Goal: Feedback & Contribution: Contribute content

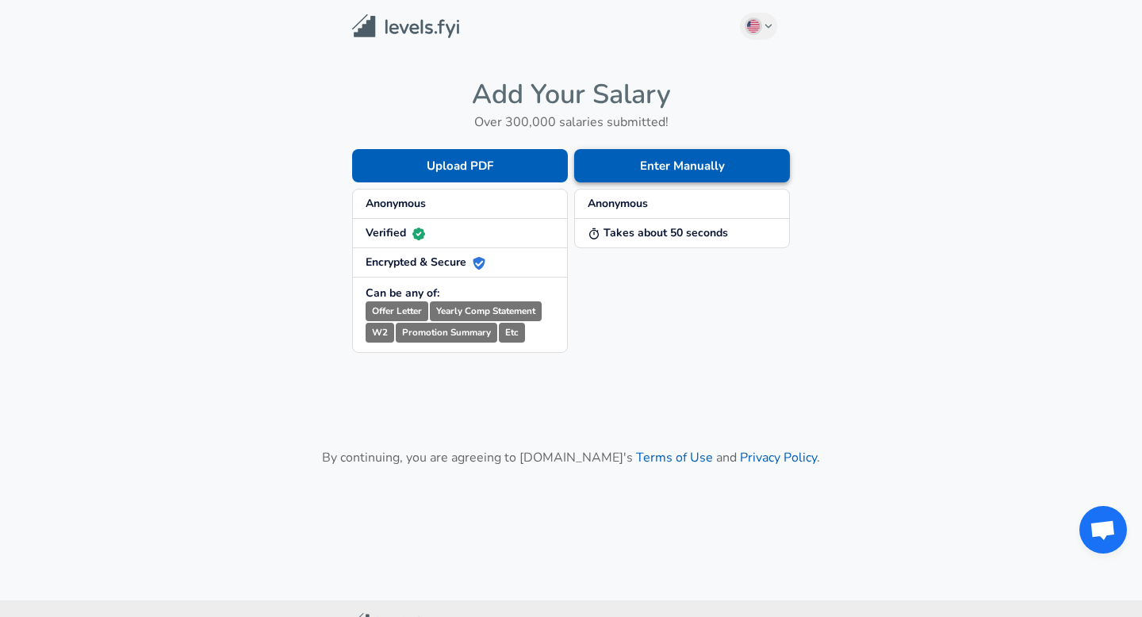
click at [648, 166] on button "Enter Manually" at bounding box center [682, 165] width 216 height 33
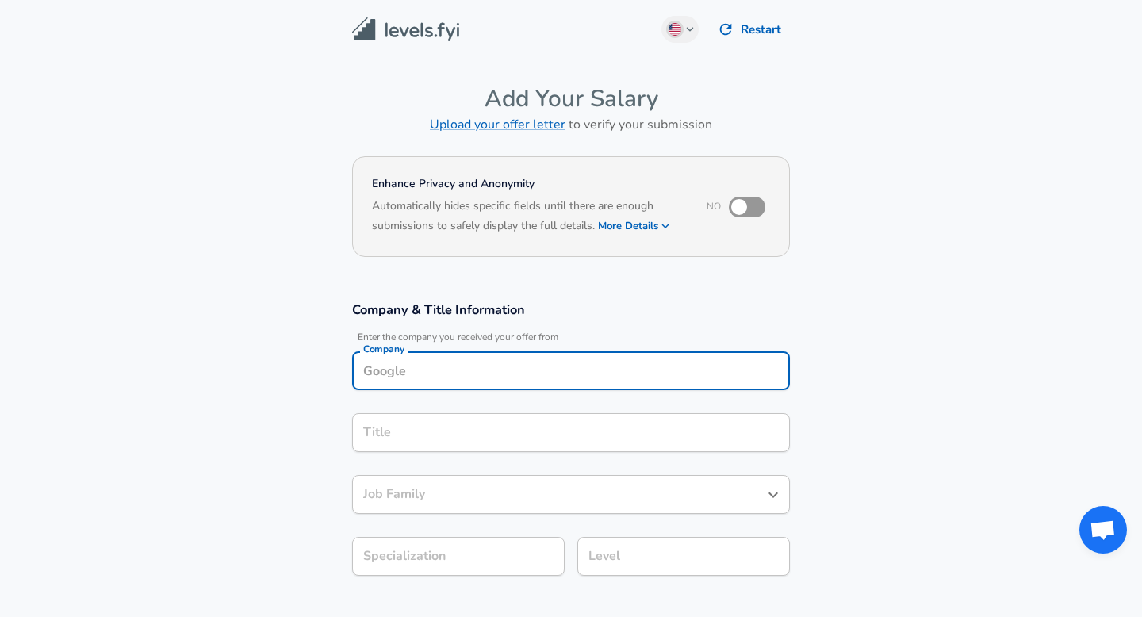
click at [435, 370] on div "Company" at bounding box center [571, 370] width 438 height 39
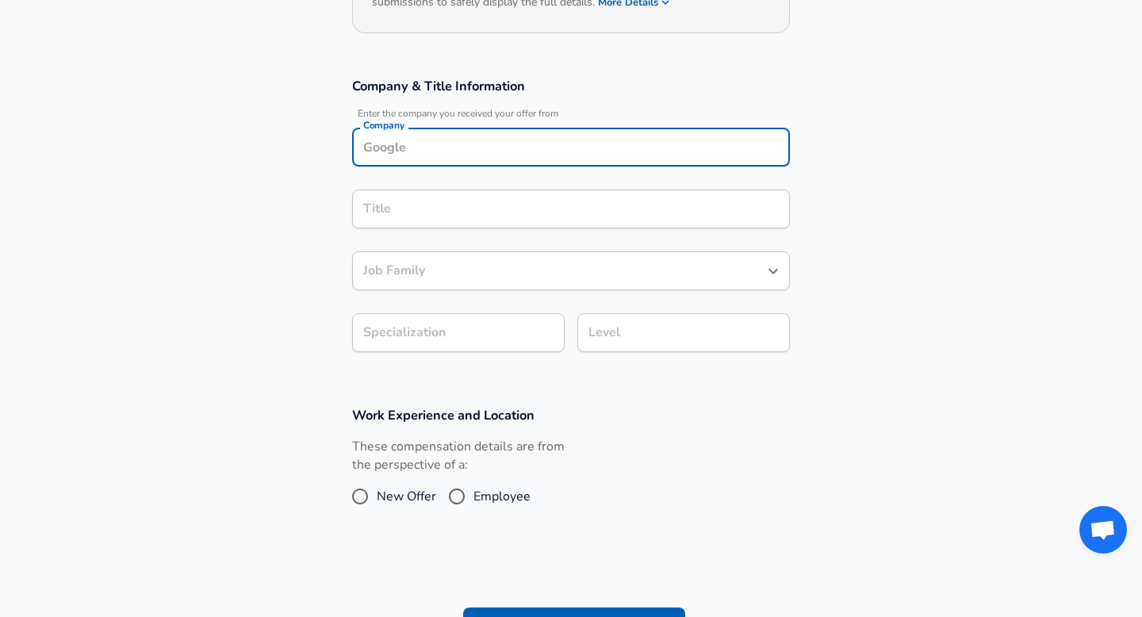
scroll to position [203, 0]
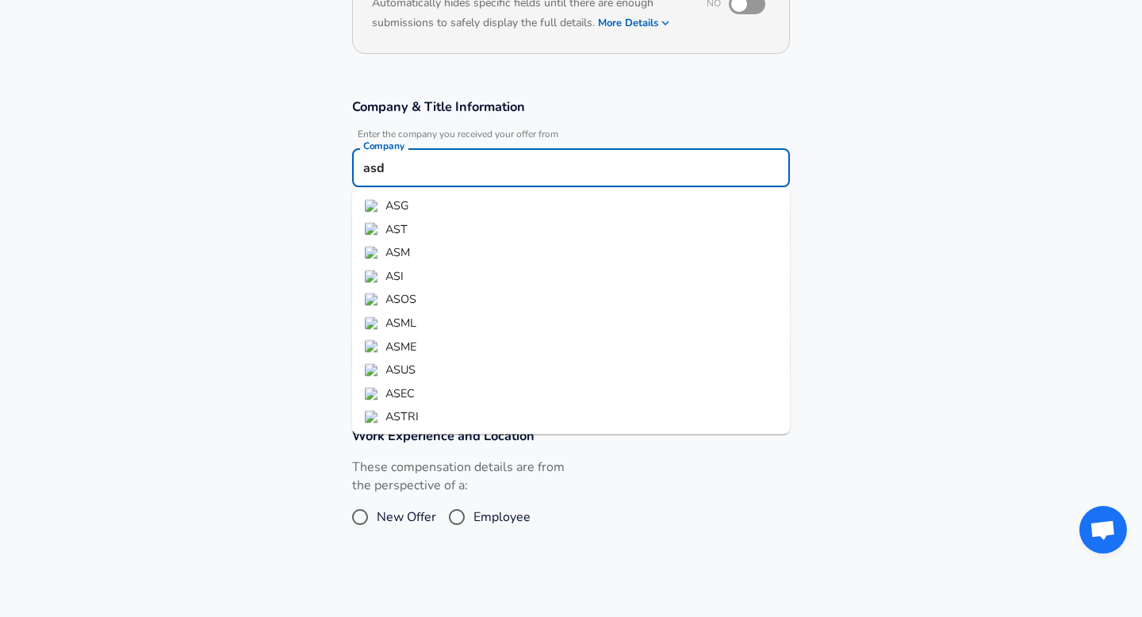
click at [461, 230] on li "AST" at bounding box center [571, 229] width 438 height 24
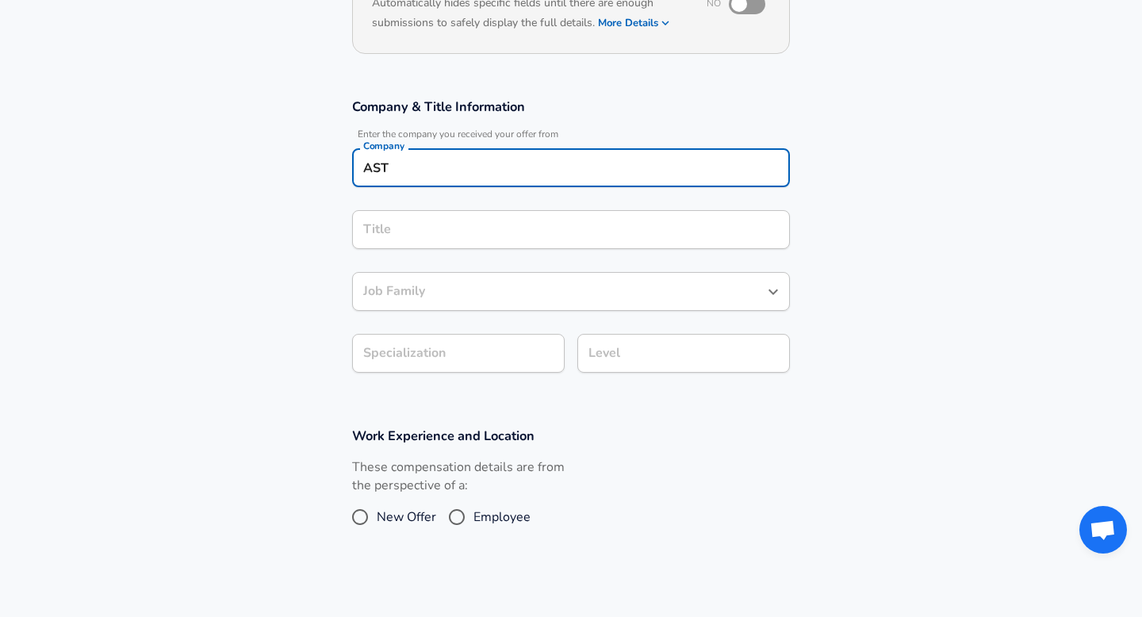
type input "AST"
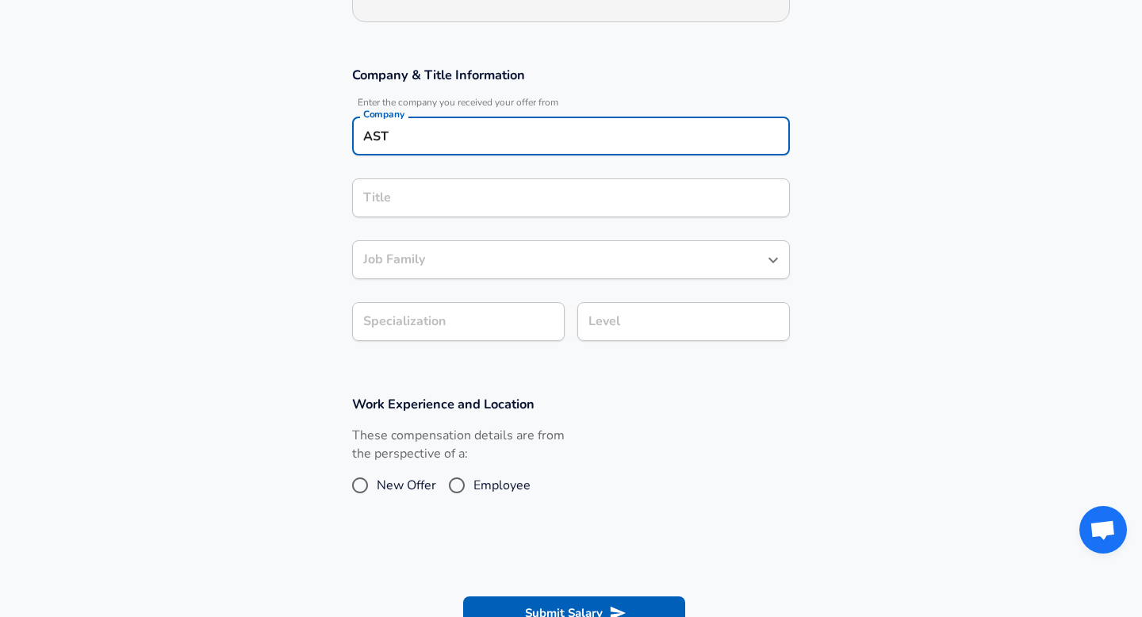
click at [448, 210] on input "Title" at bounding box center [571, 198] width 424 height 25
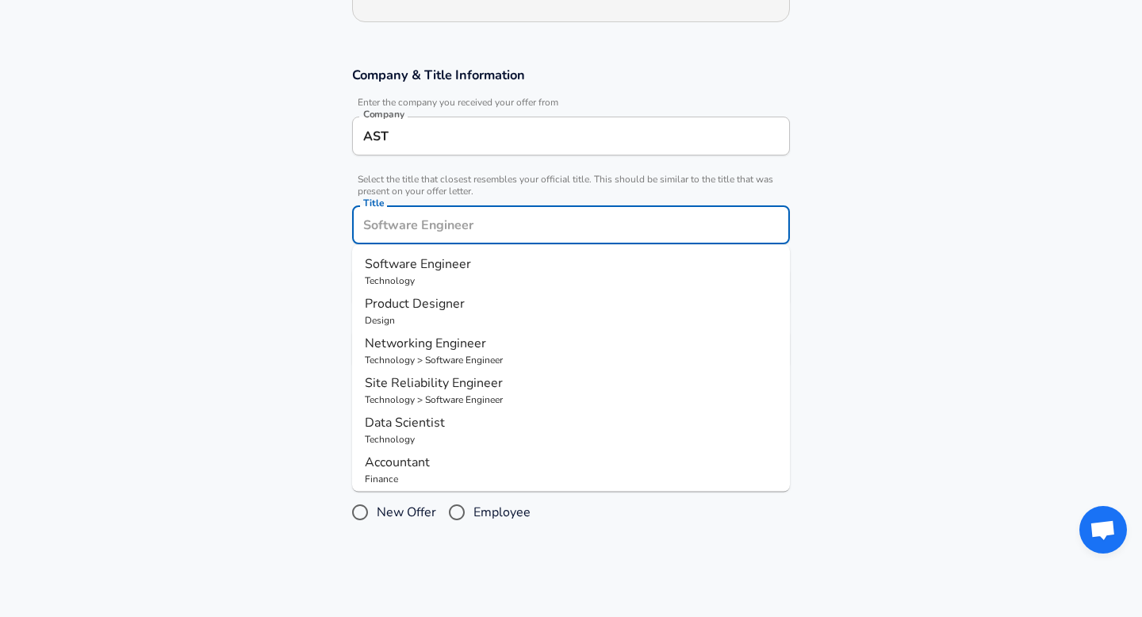
click at [435, 316] on p "Design" at bounding box center [571, 320] width 412 height 14
type input "Product Designer"
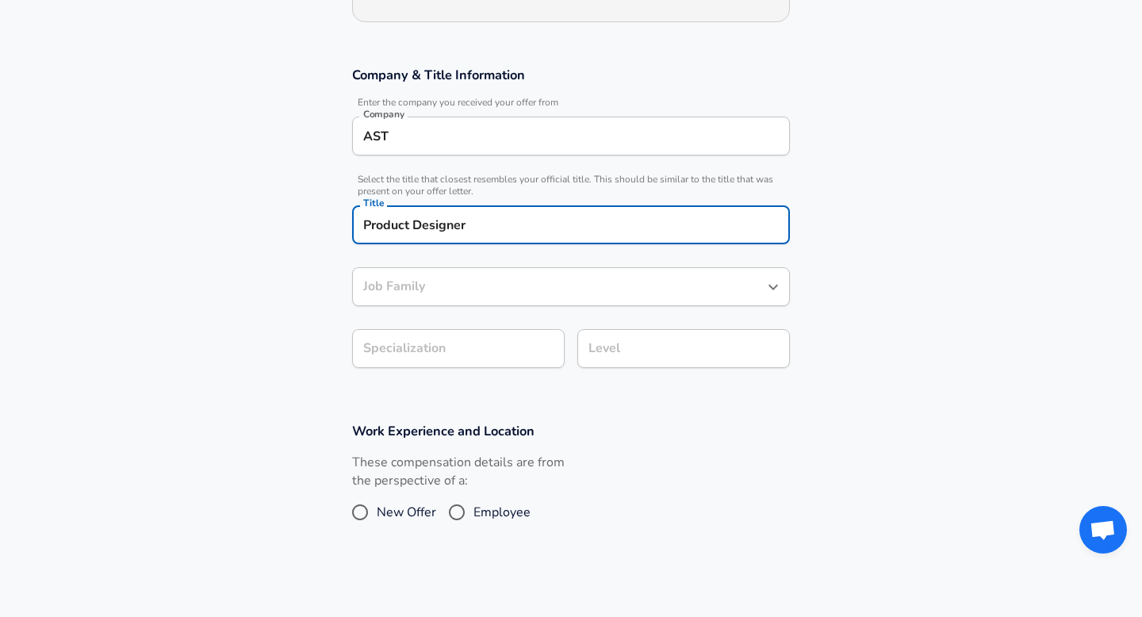
type input "Product Designer"
click at [425, 268] on div "Product Designer Job Family" at bounding box center [571, 286] width 438 height 39
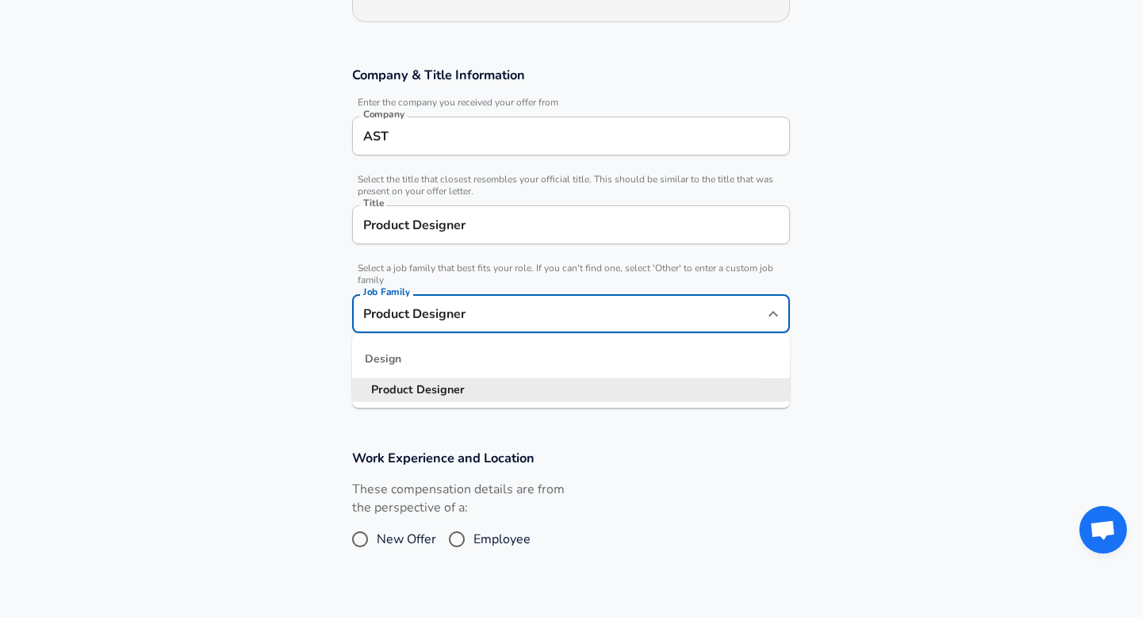
scroll to position [266, 0]
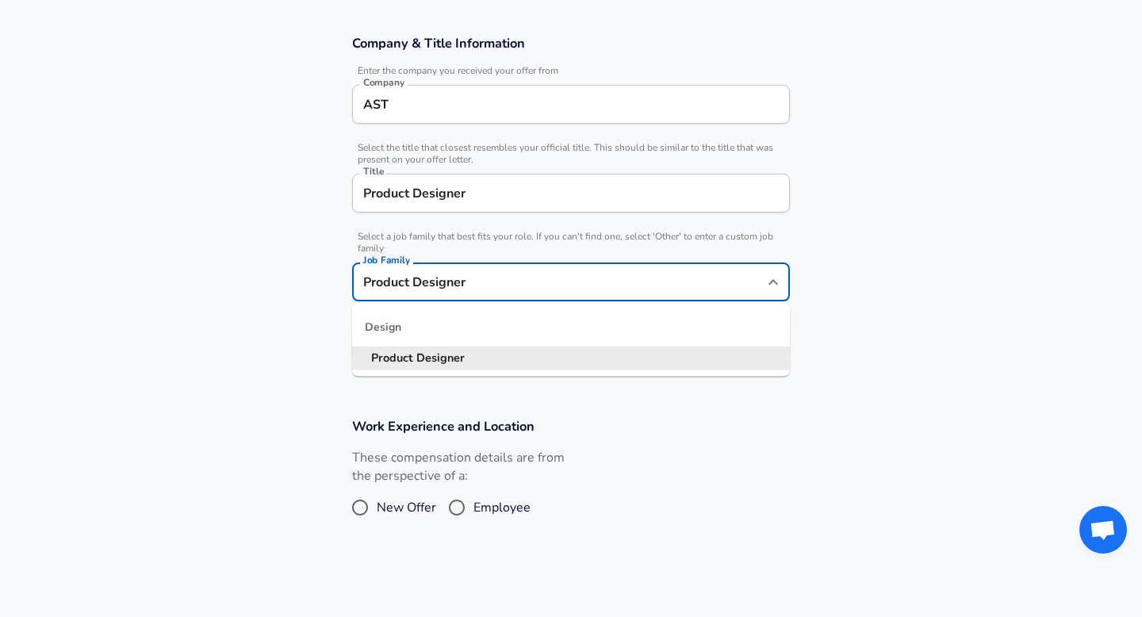
click at [254, 454] on section "Work Experience and Location These compensation details are from the perspectiv…" at bounding box center [571, 478] width 1142 height 159
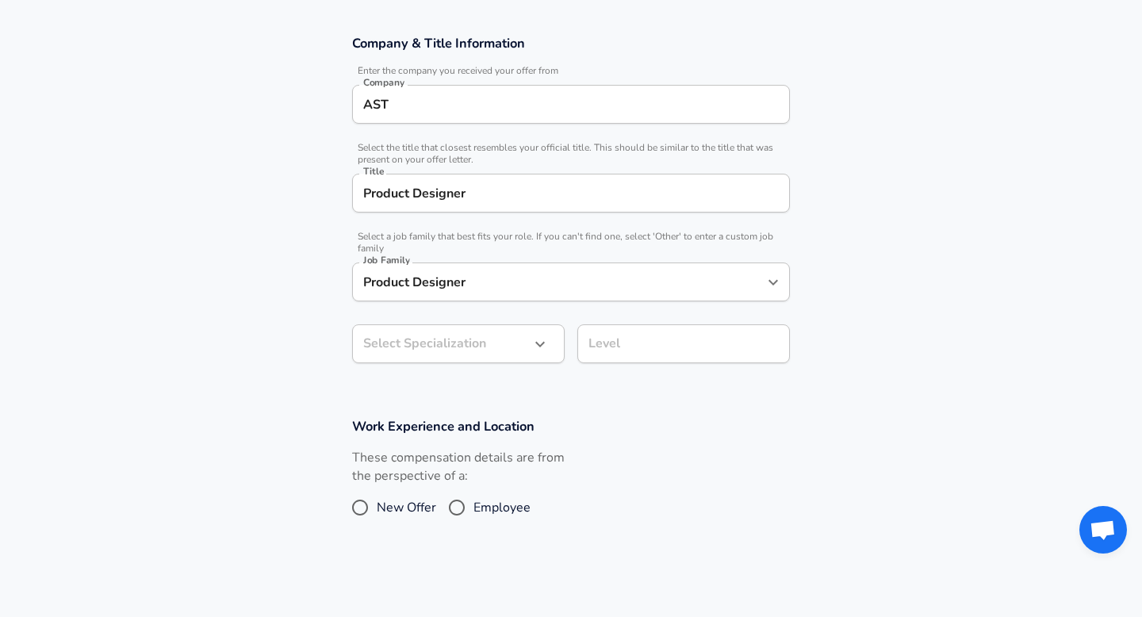
click at [443, 351] on body "English ([GEOGRAPHIC_DATA]) Change Restart Add Your Salary Upload your offer le…" at bounding box center [571, 42] width 1142 height 617
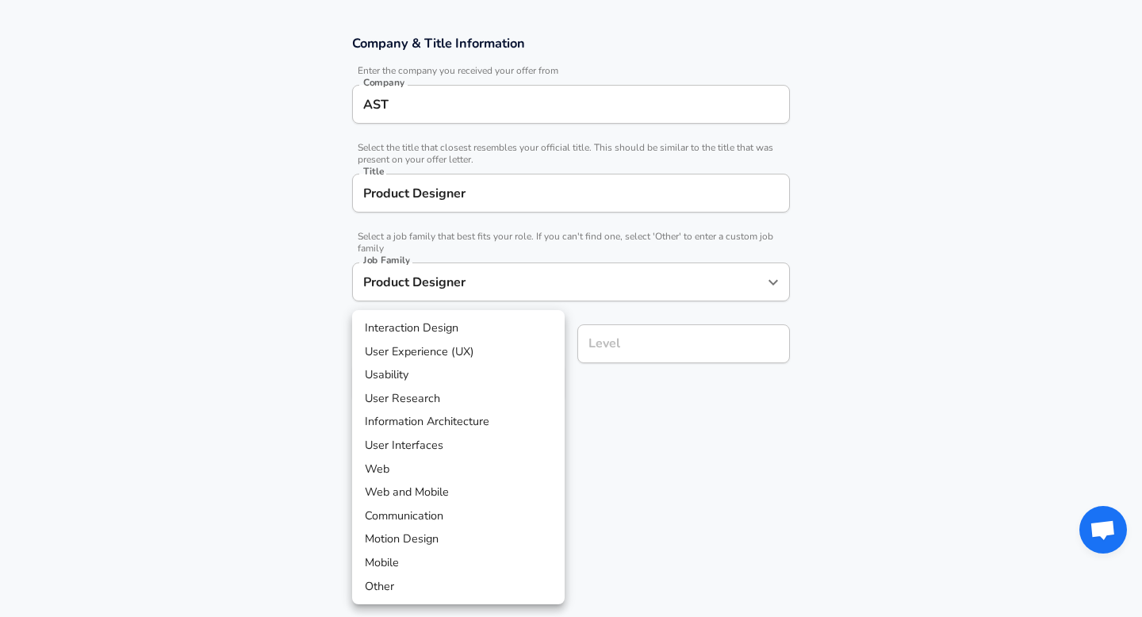
scroll to position [314, 0]
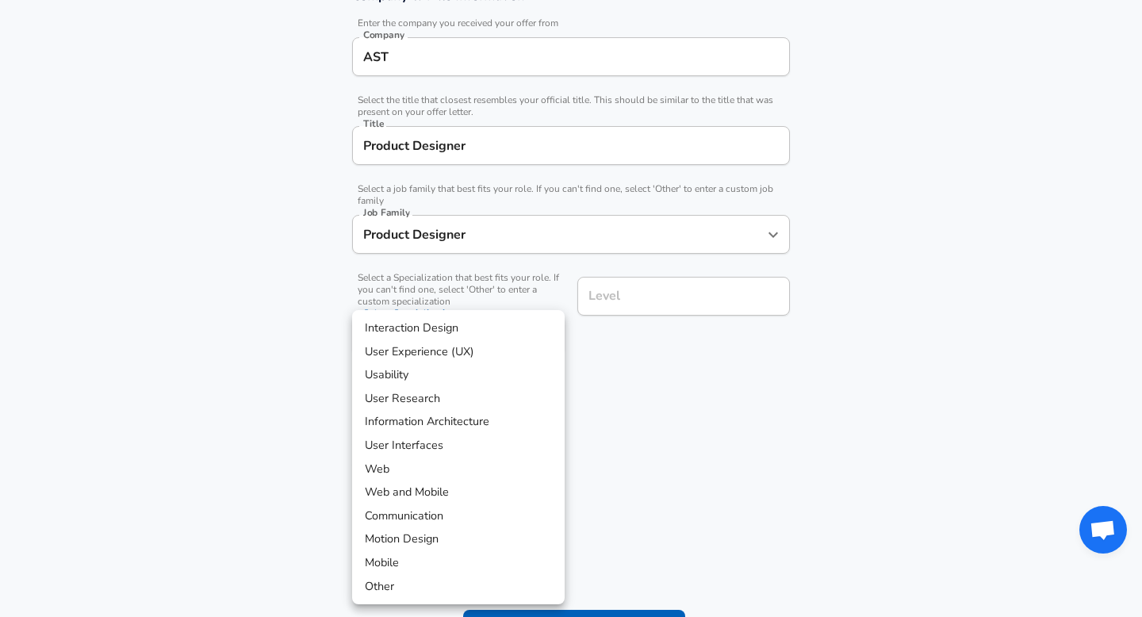
click at [431, 370] on li "Usability" at bounding box center [458, 375] width 213 height 24
type input "Usability"
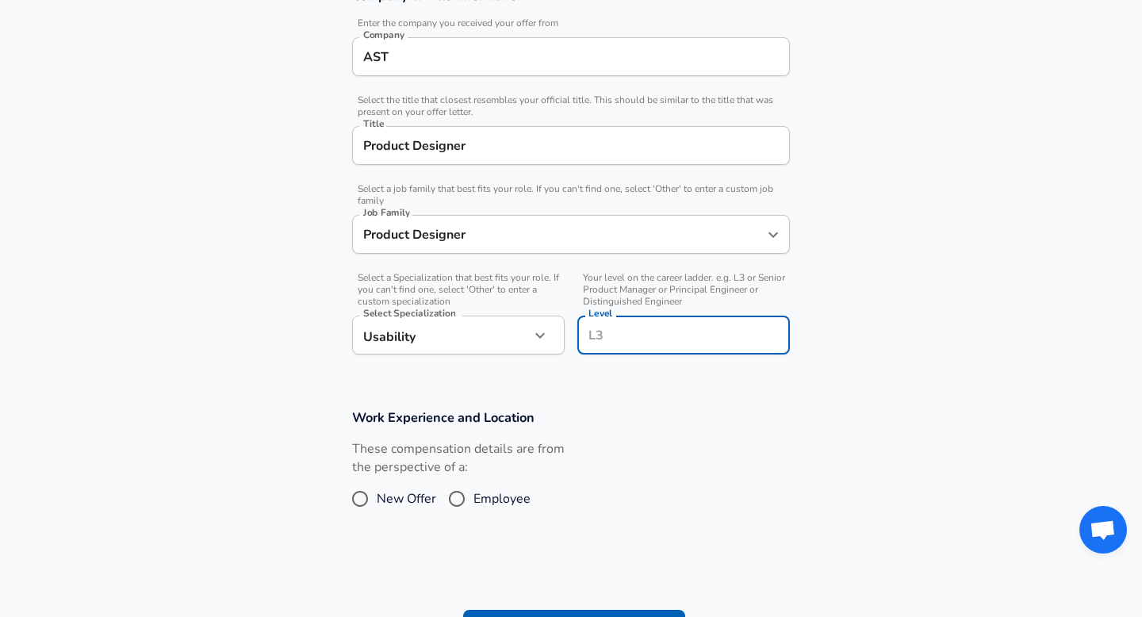
click at [636, 323] on input "Level" at bounding box center [684, 335] width 198 height 25
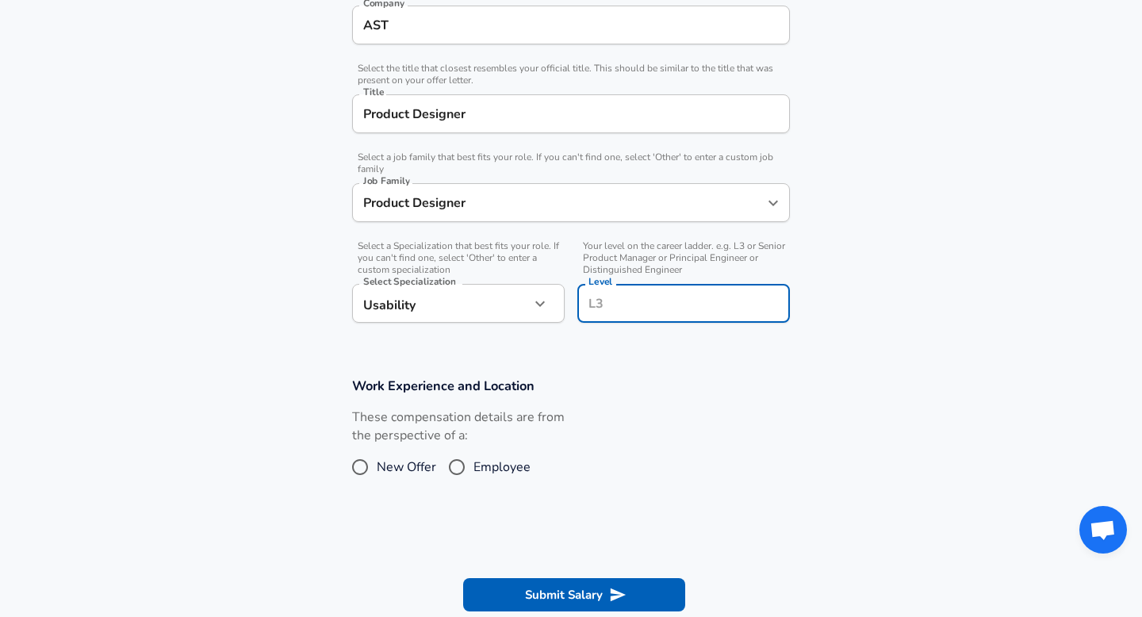
type input "3"
type input "L3"
click at [378, 455] on label "New Offer" at bounding box center [389, 466] width 93 height 25
click at [377, 455] on input "New Offer" at bounding box center [359, 466] width 33 height 25
radio input "true"
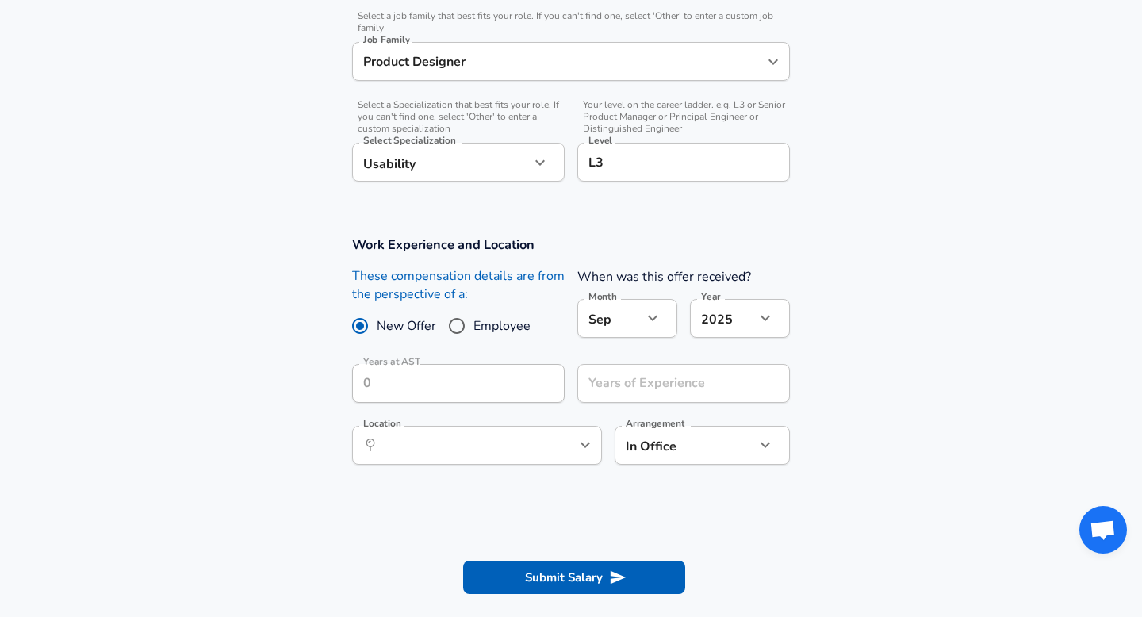
scroll to position [512, 0]
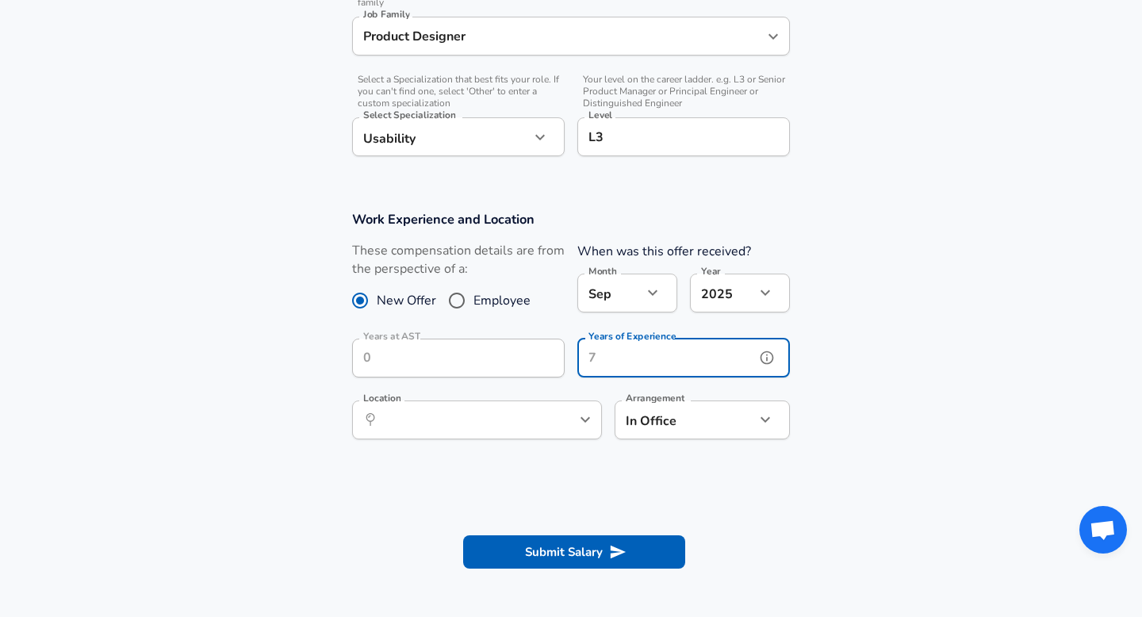
click at [627, 354] on input "Years of Experience" at bounding box center [666, 358] width 178 height 39
click at [622, 509] on form "Enhance Privacy and Anonymity No Automatically hides specific fields until ther…" at bounding box center [571, 116] width 1142 height 955
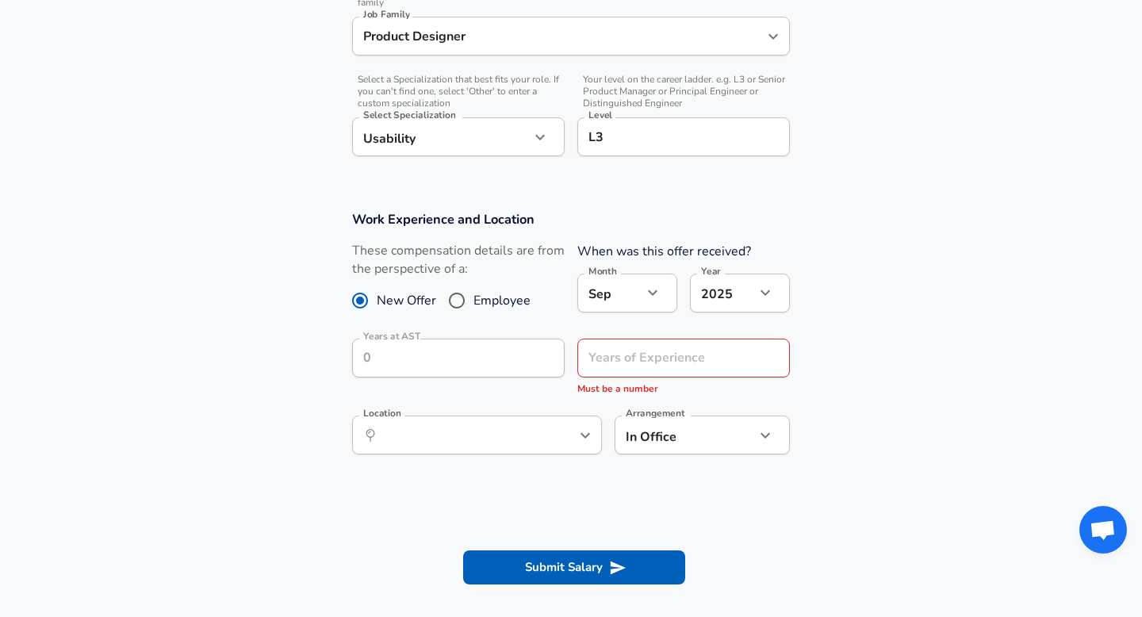
click at [650, 336] on div "Years of Experience Years of Experience Must be a number" at bounding box center [677, 365] width 225 height 78
click at [655, 374] on input "Years of Experience" at bounding box center [666, 358] width 178 height 39
type input "0"
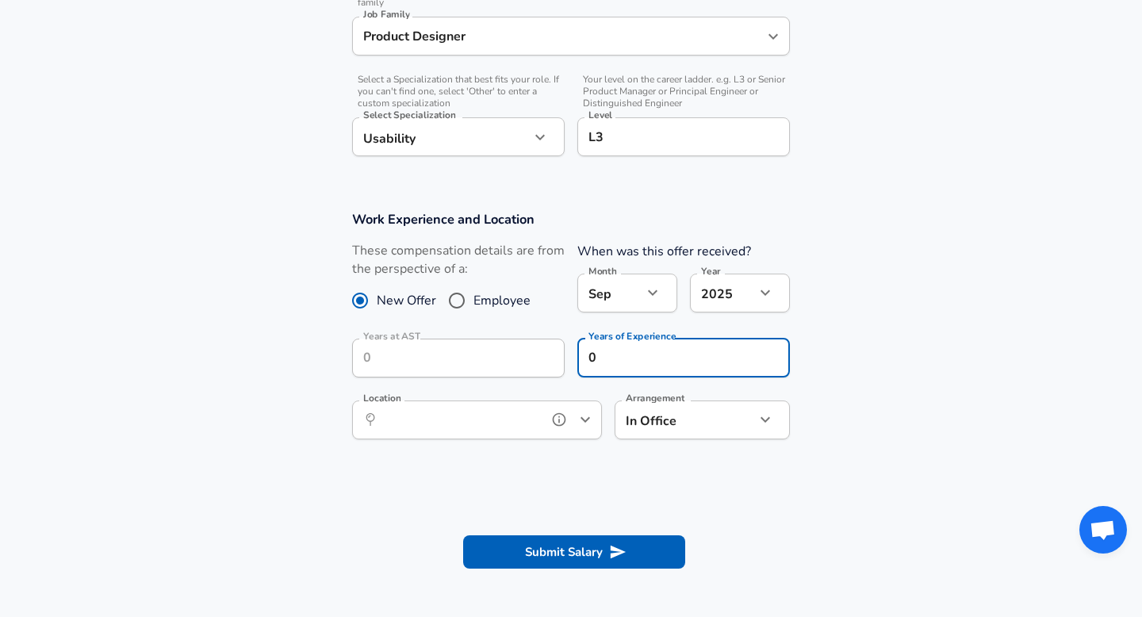
click at [481, 418] on input "Location" at bounding box center [459, 420] width 163 height 25
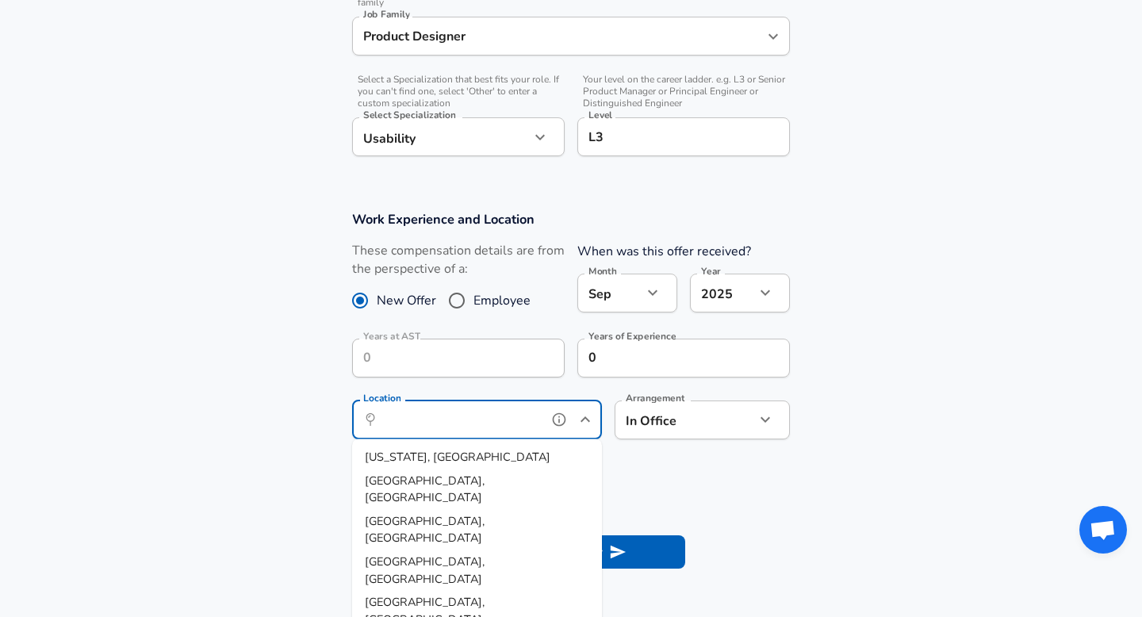
click at [474, 462] on li "[US_STATE], [GEOGRAPHIC_DATA]" at bounding box center [477, 458] width 250 height 24
type input "[US_STATE], [GEOGRAPHIC_DATA]"
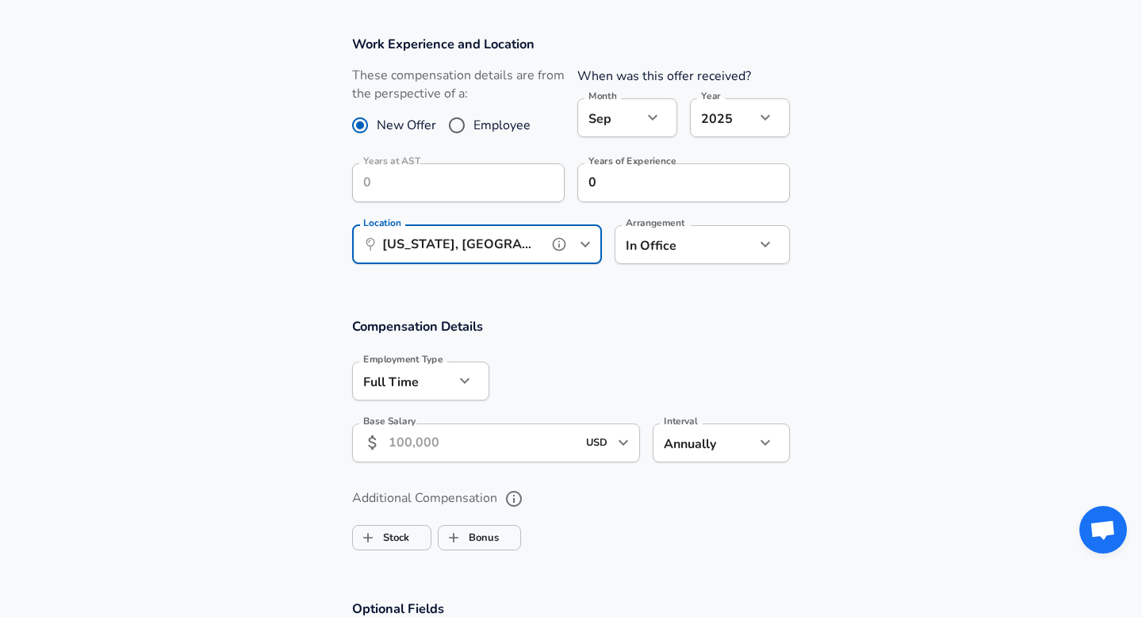
scroll to position [703, 0]
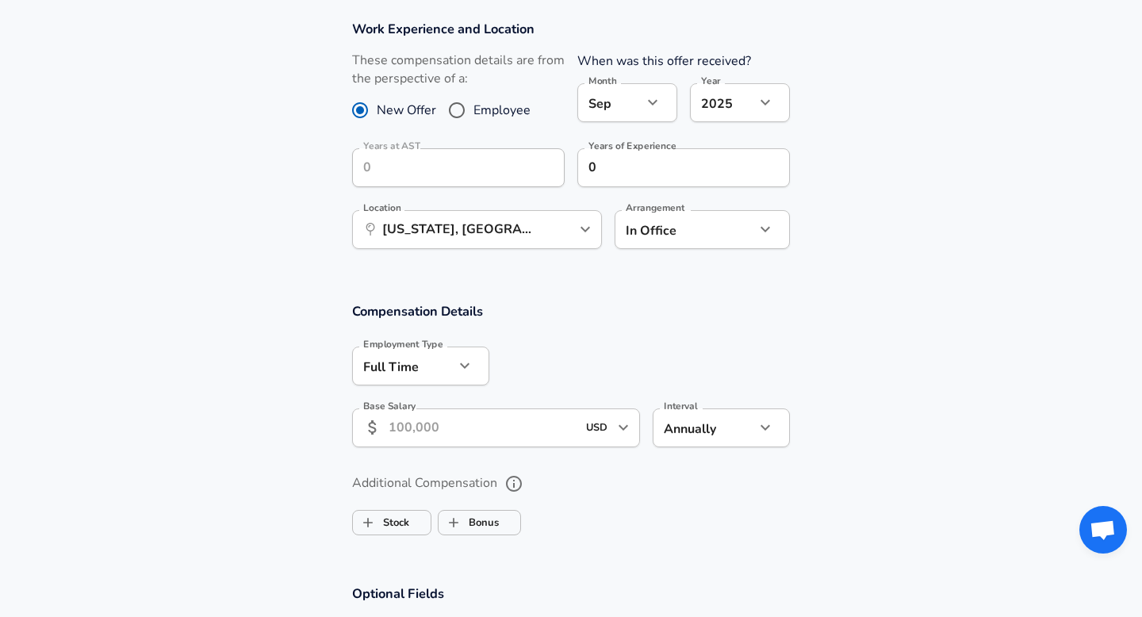
click at [479, 425] on input "Base Salary" at bounding box center [483, 427] width 188 height 39
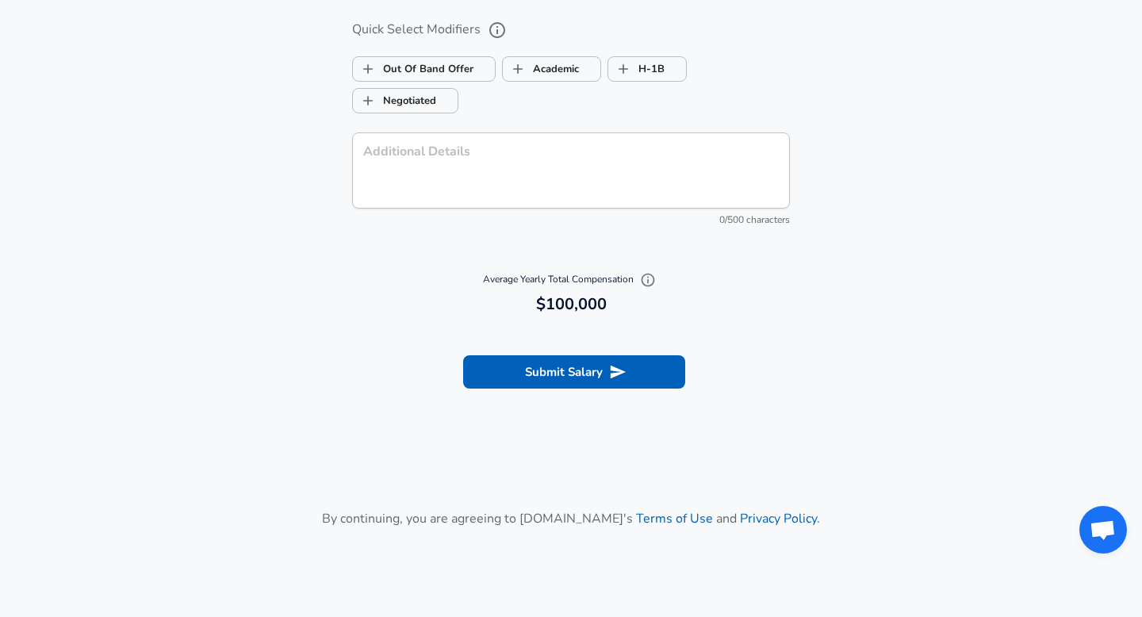
scroll to position [1440, 0]
type input "100,000"
click at [558, 373] on button "Submit Salary" at bounding box center [574, 371] width 222 height 33
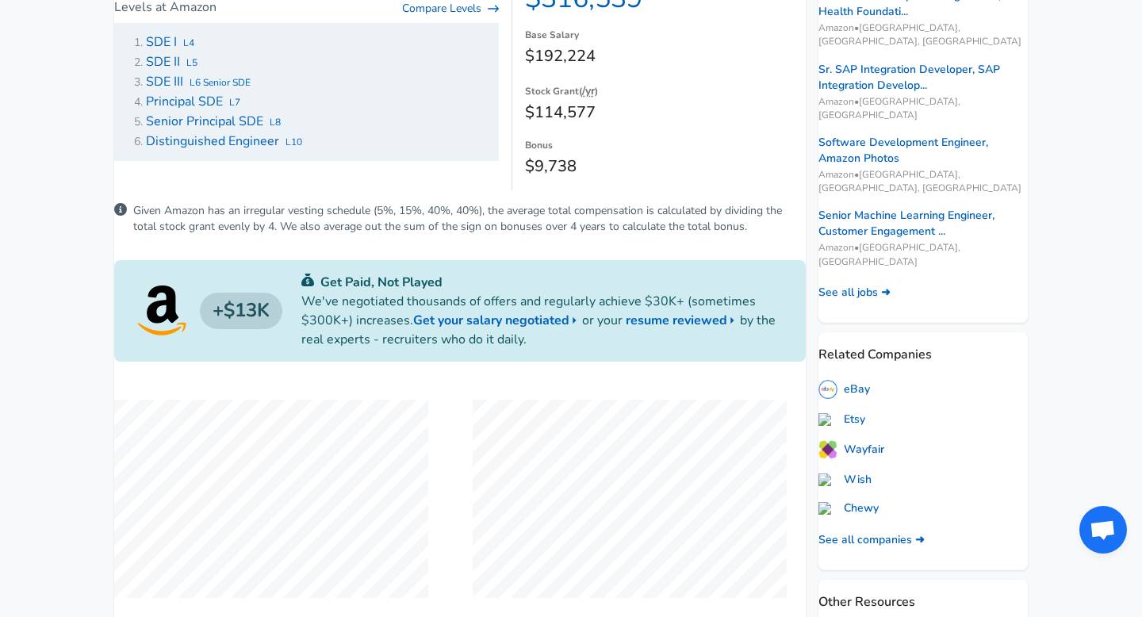
scroll to position [416, 0]
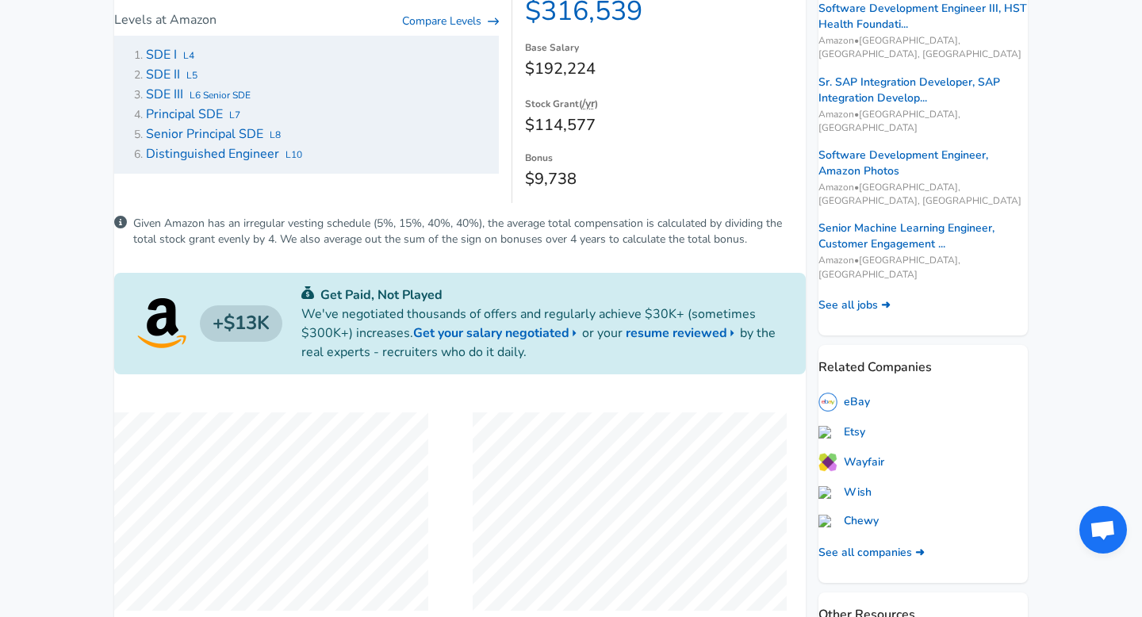
click at [180, 83] on span "SDE II" at bounding box center [163, 74] width 34 height 17
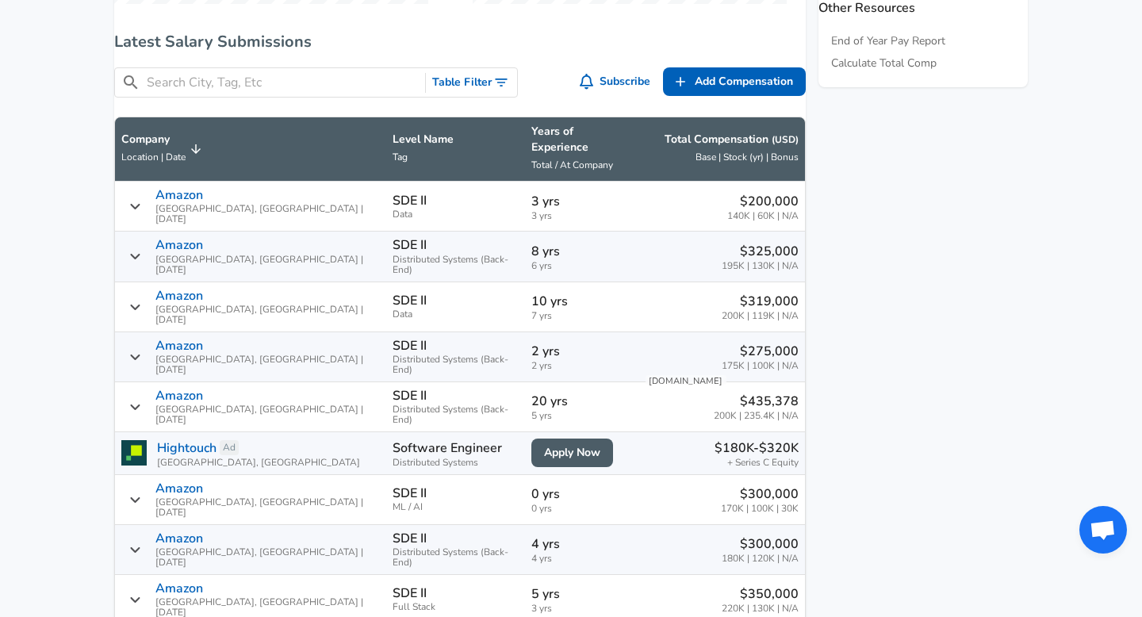
scroll to position [1025, 0]
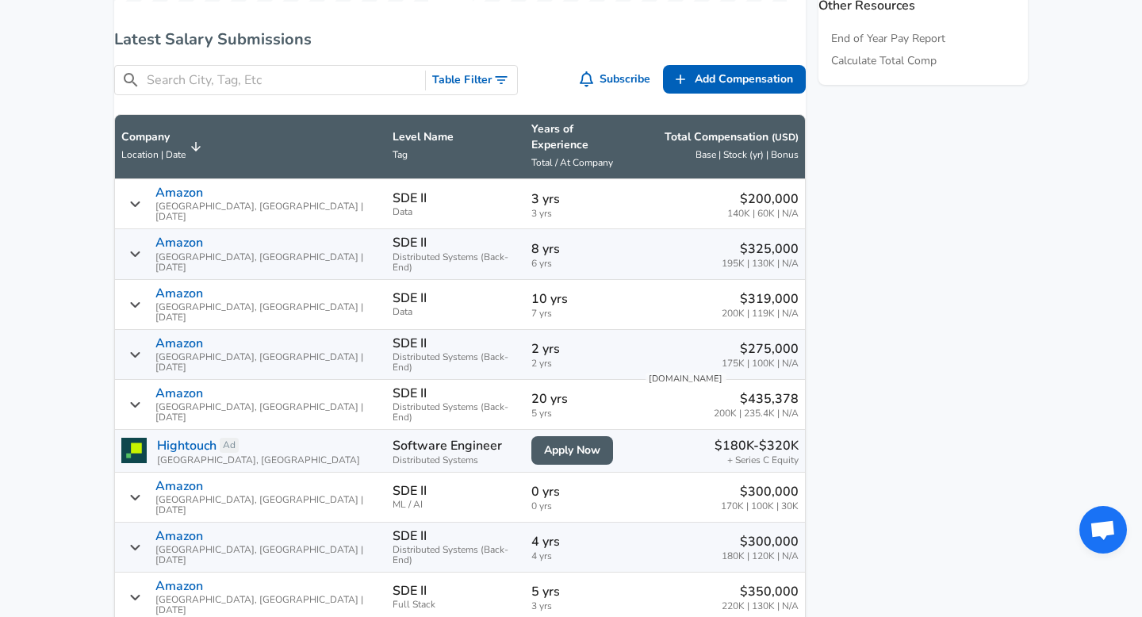
click at [864, 300] on aside "Featured Jobs Software Development Engineer Amazon • [GEOGRAPHIC_DATA], [GEOGRA…" at bounding box center [917, 166] width 222 height 1758
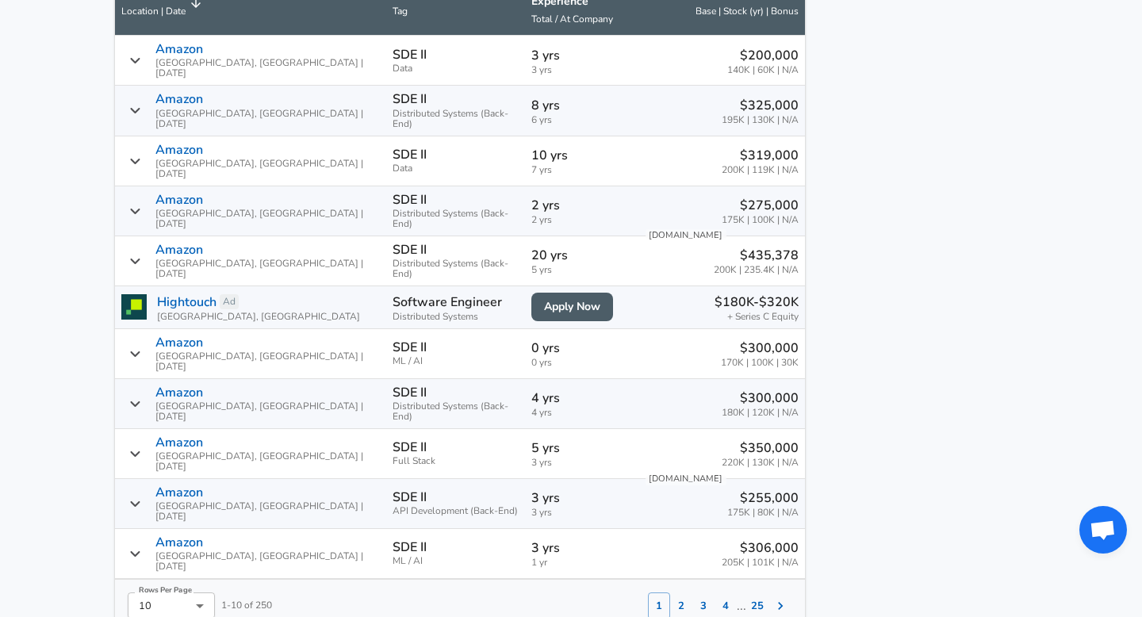
scroll to position [1175, 0]
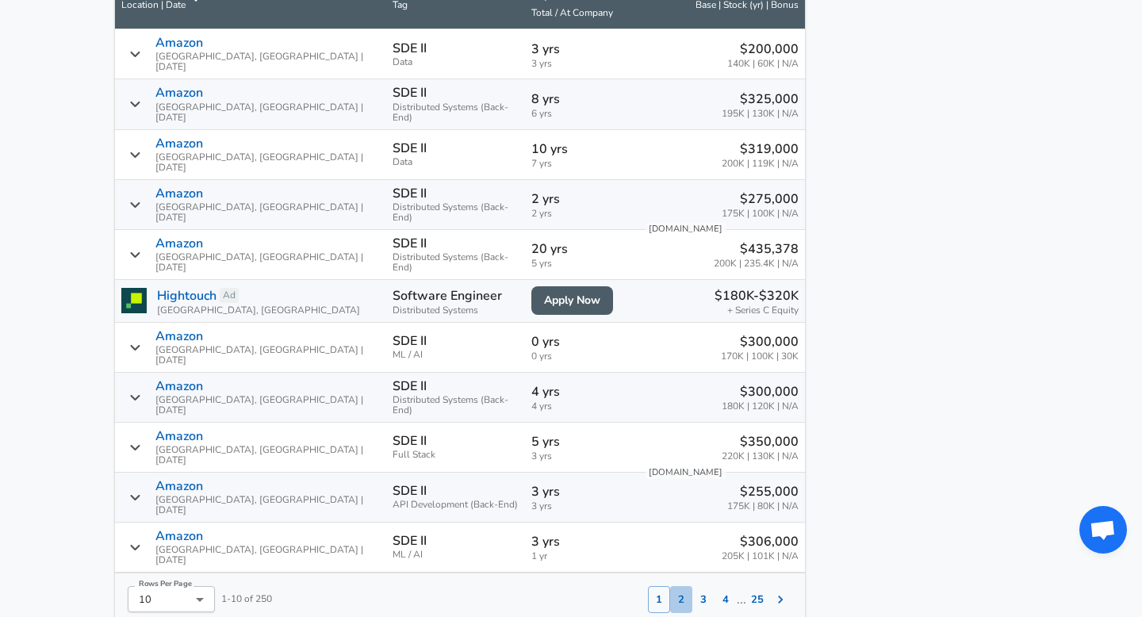
click at [670, 586] on button "2" at bounding box center [681, 599] width 22 height 27
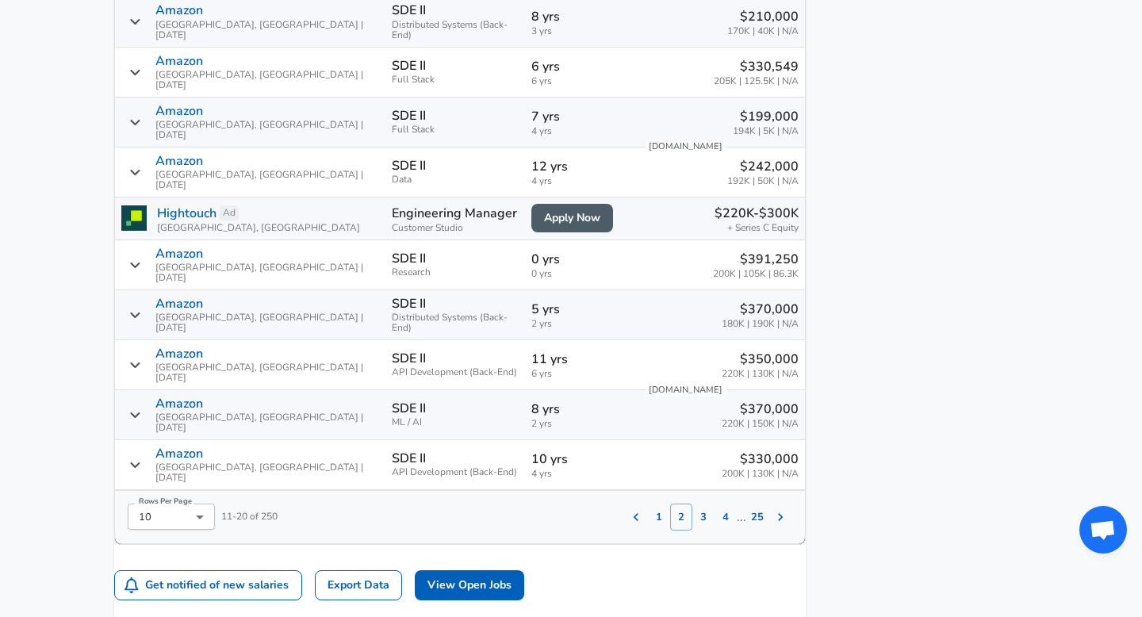
scroll to position [1260, 0]
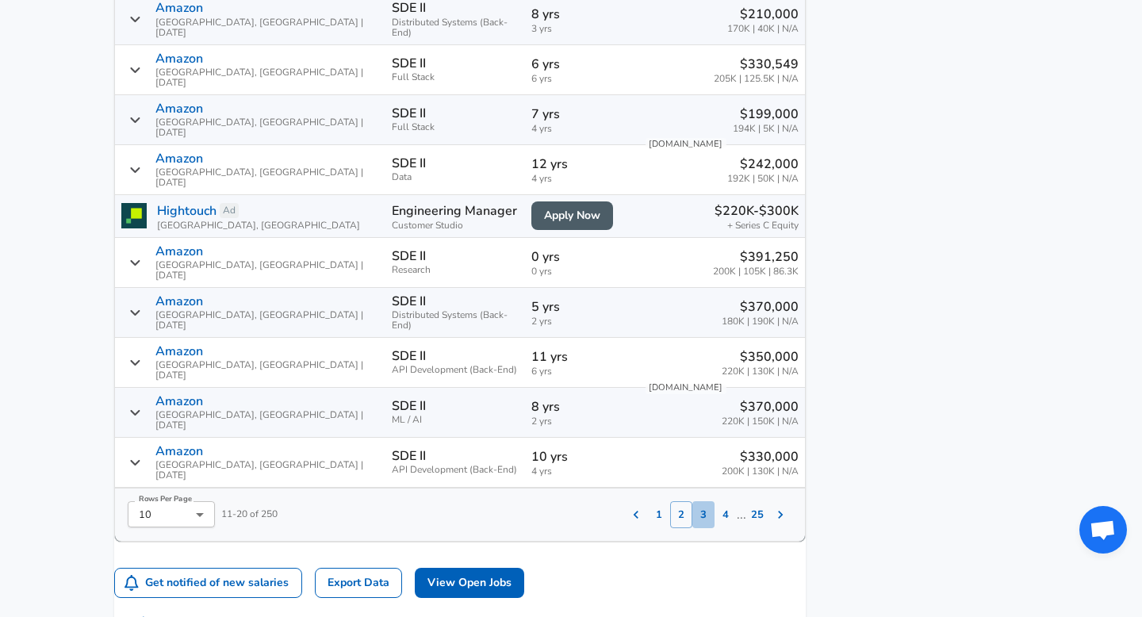
click at [692, 501] on button "3" at bounding box center [703, 514] width 22 height 27
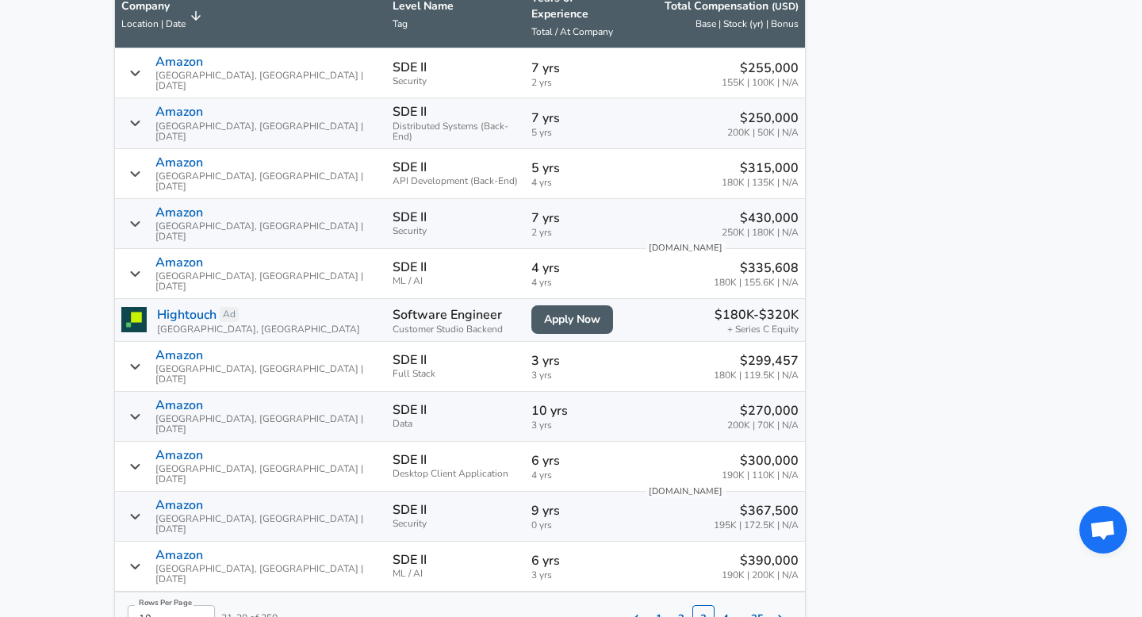
scroll to position [1171, 0]
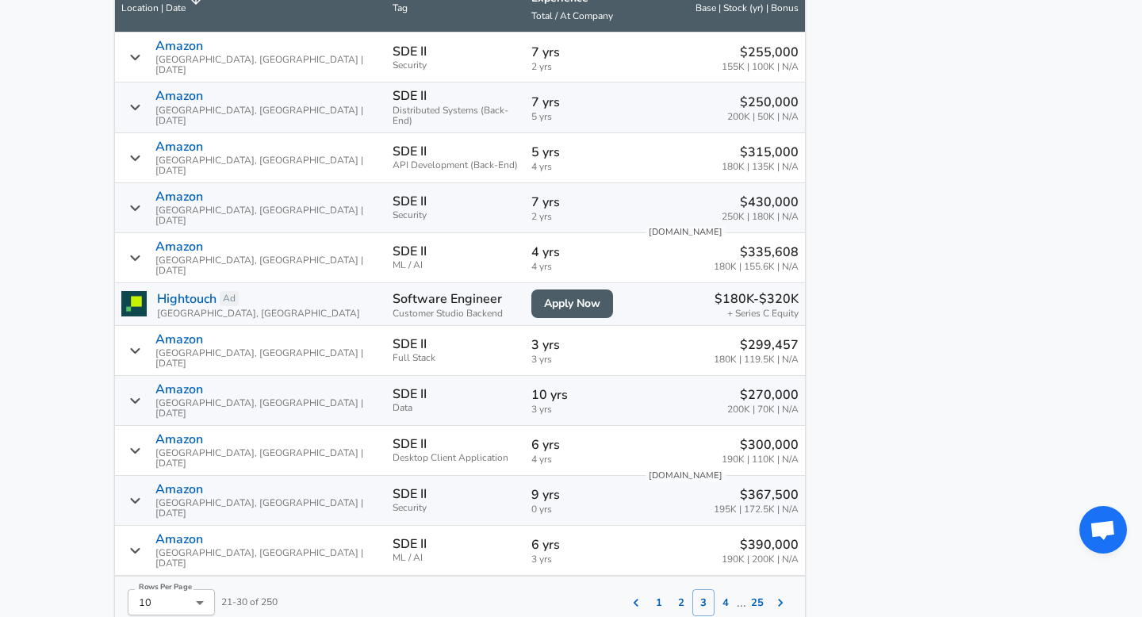
click at [715, 589] on button "4" at bounding box center [726, 602] width 22 height 27
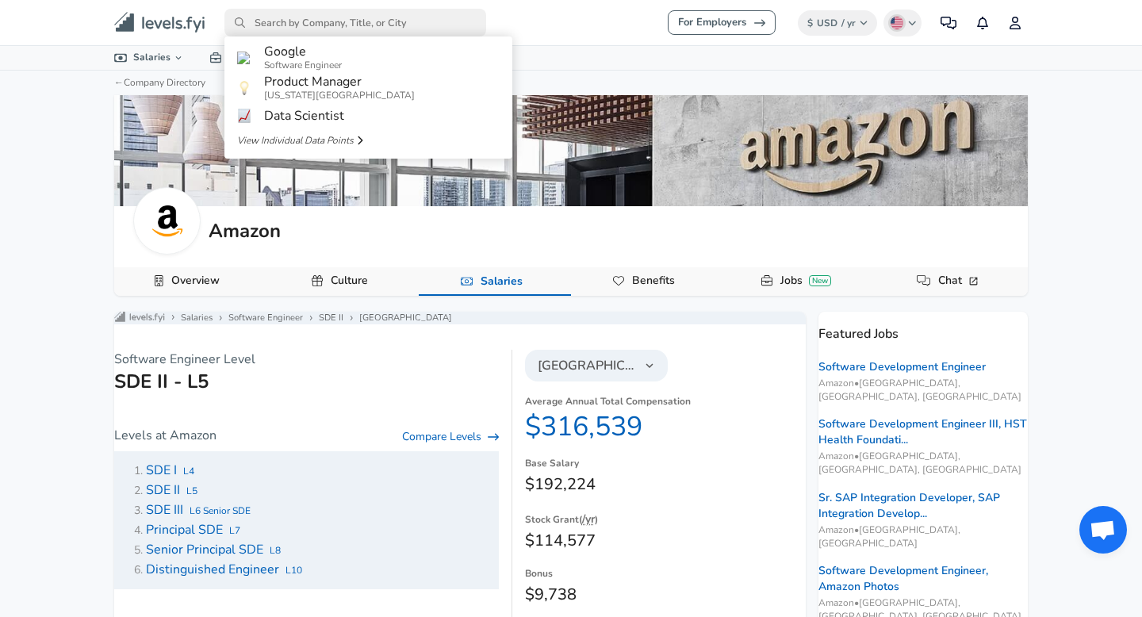
click at [318, 26] on input "primary" at bounding box center [355, 23] width 262 height 28
type input "G"
click at [300, 67] on span "Software Engineer" at bounding box center [303, 65] width 78 height 13
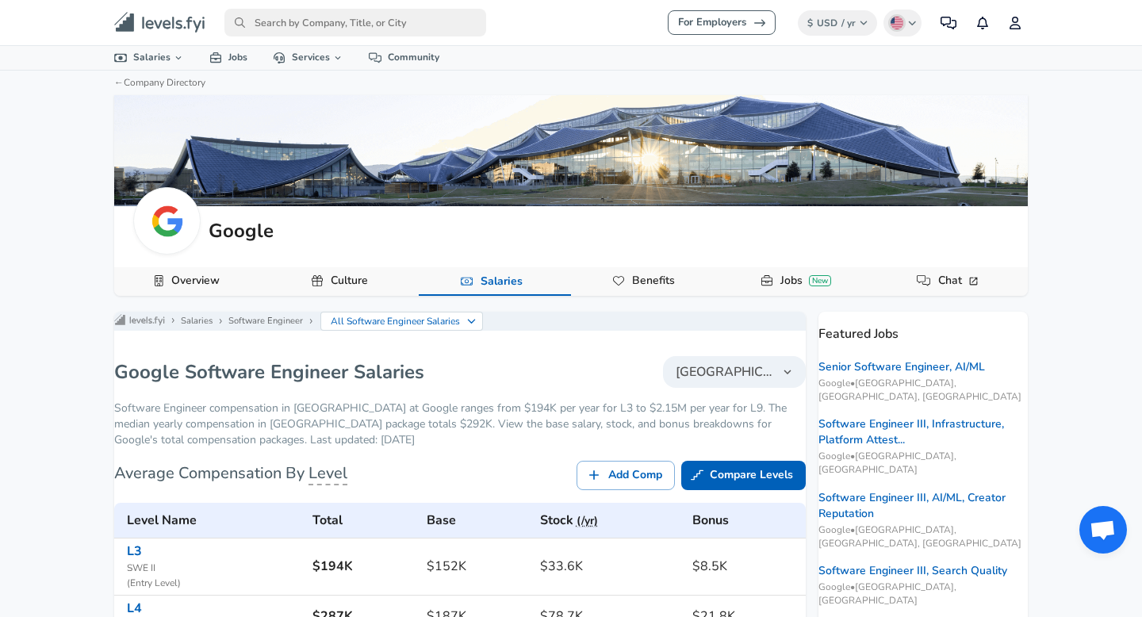
scroll to position [247, 0]
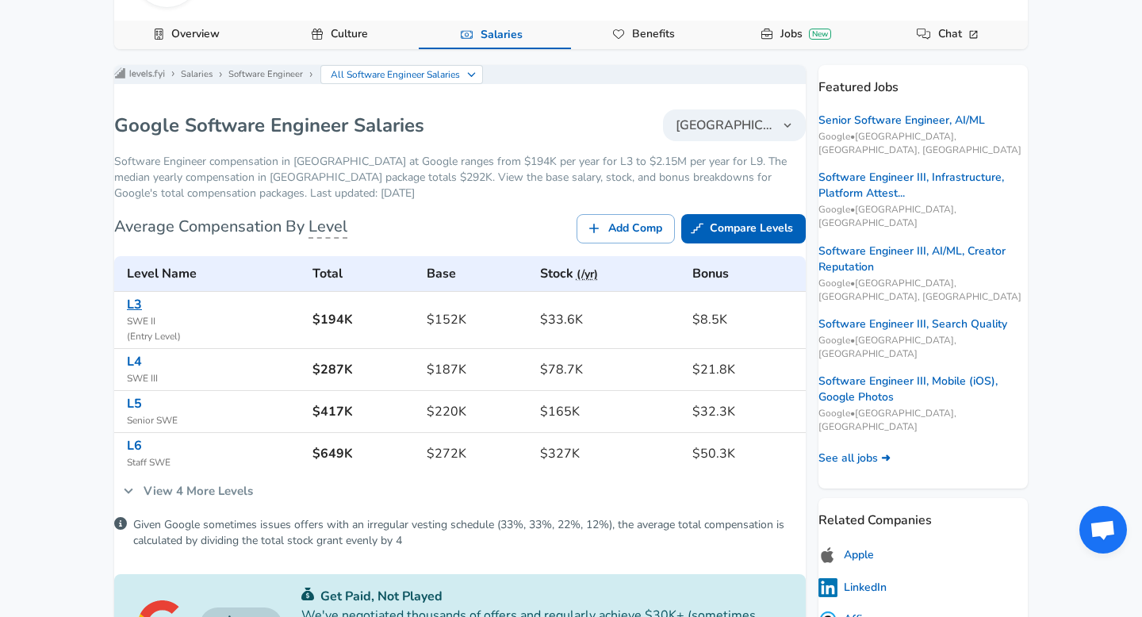
click at [142, 313] on link "L3" at bounding box center [134, 304] width 15 height 17
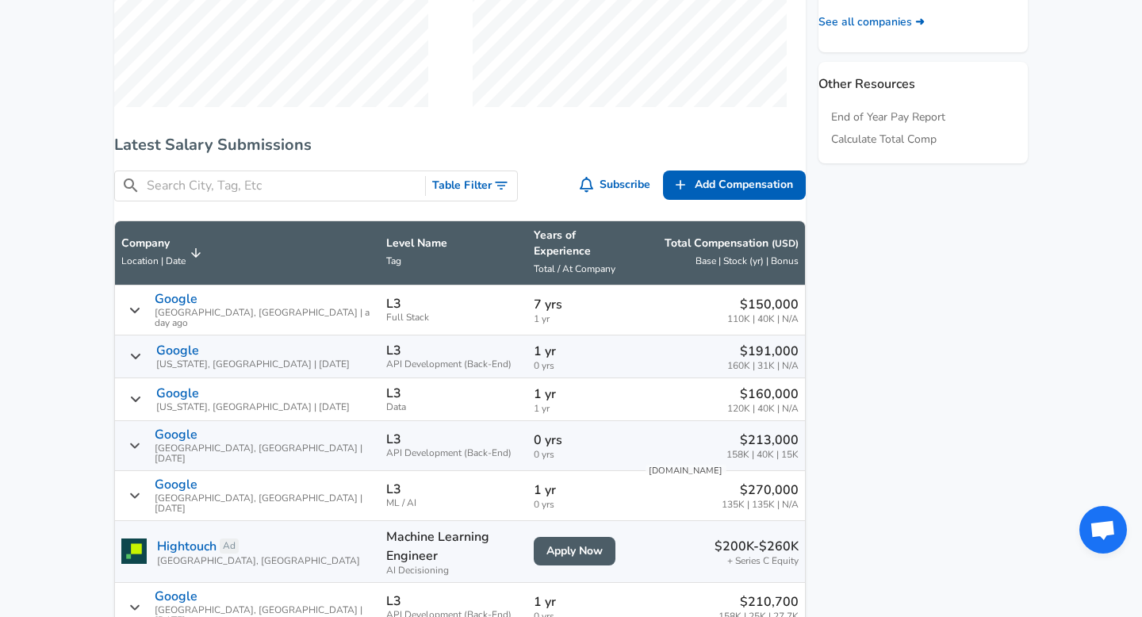
scroll to position [343, 0]
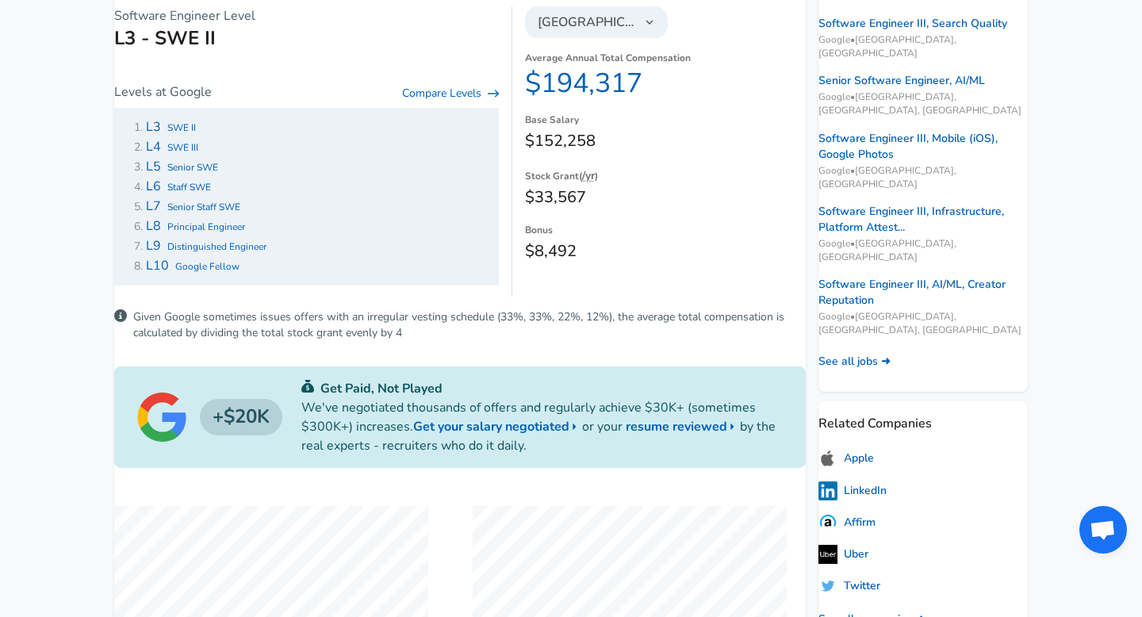
click at [196, 134] on span "SWE II" at bounding box center [181, 127] width 29 height 13
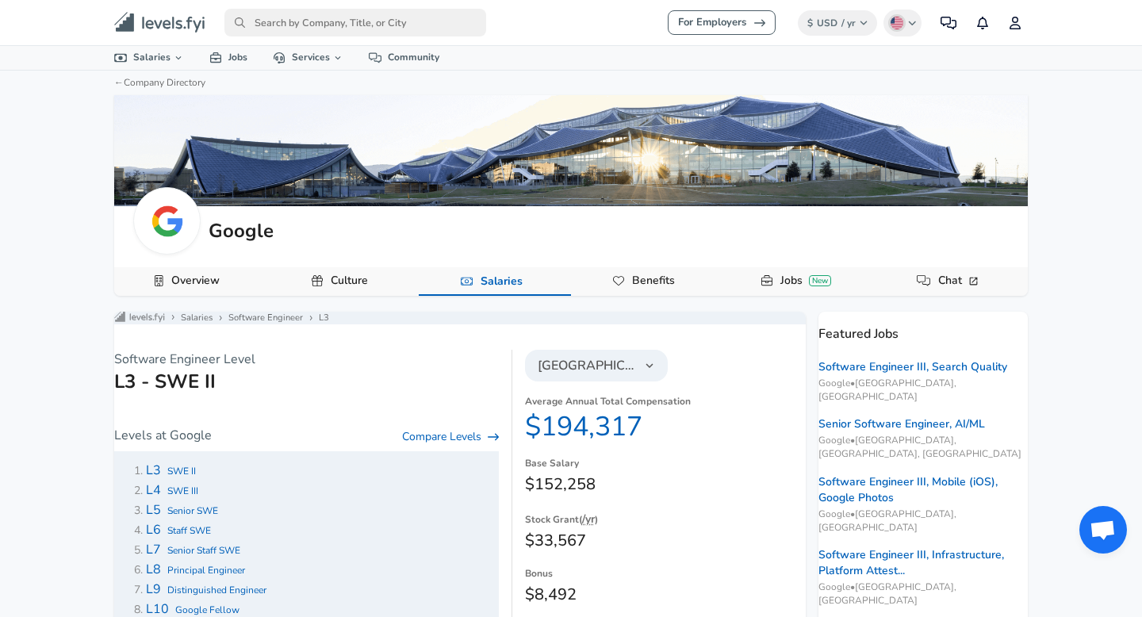
scroll to position [401, 0]
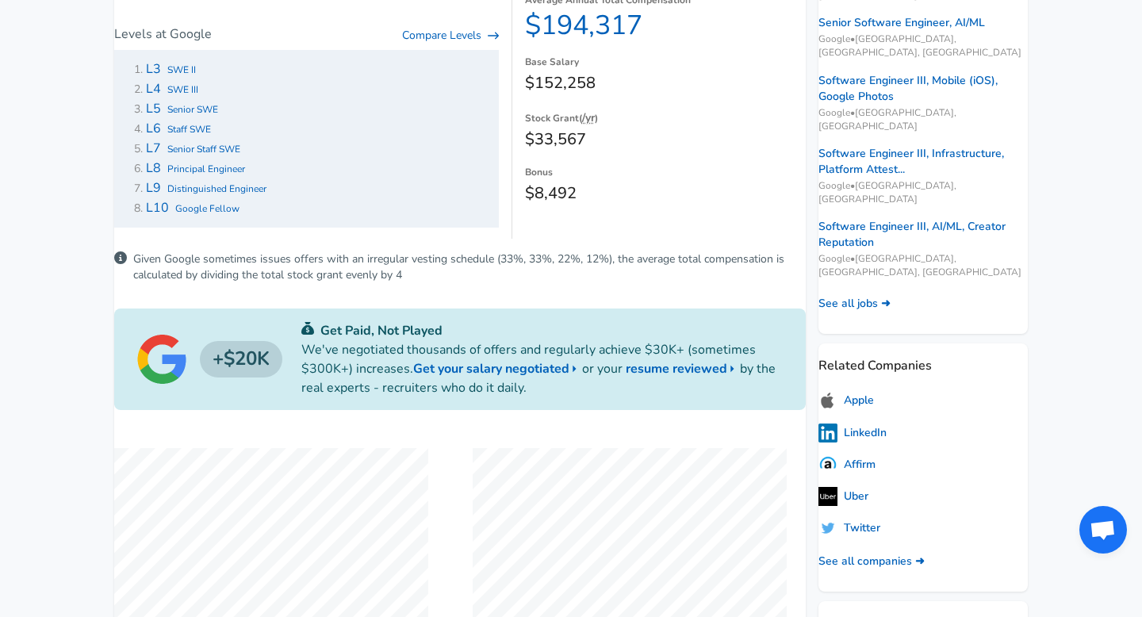
click at [198, 96] on span "SWE III" at bounding box center [182, 89] width 31 height 13
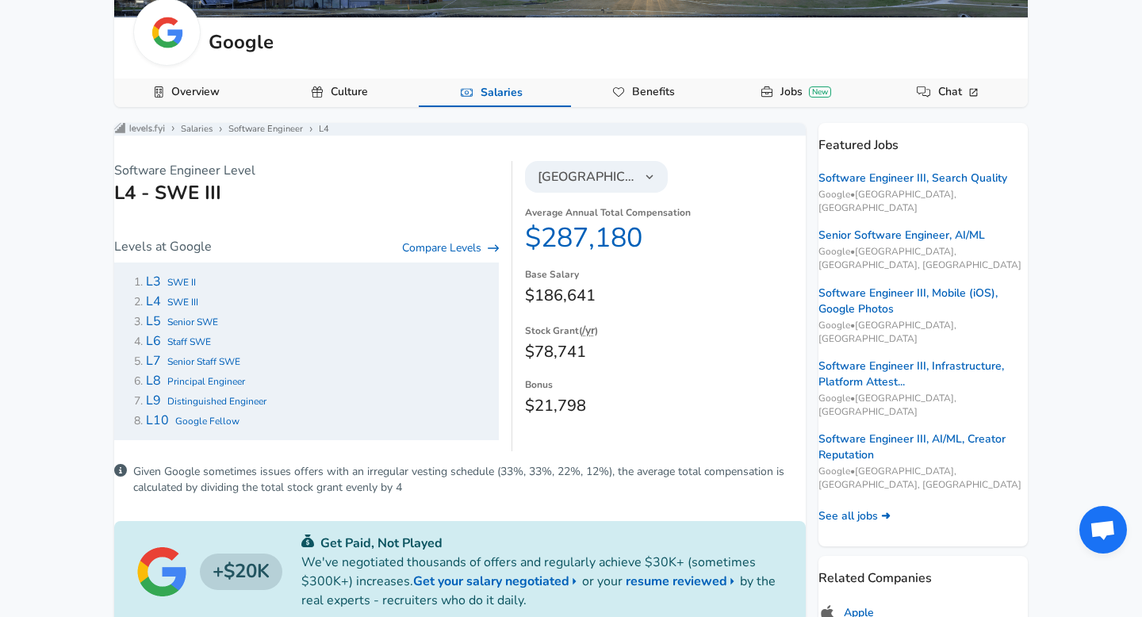
scroll to position [325, 0]
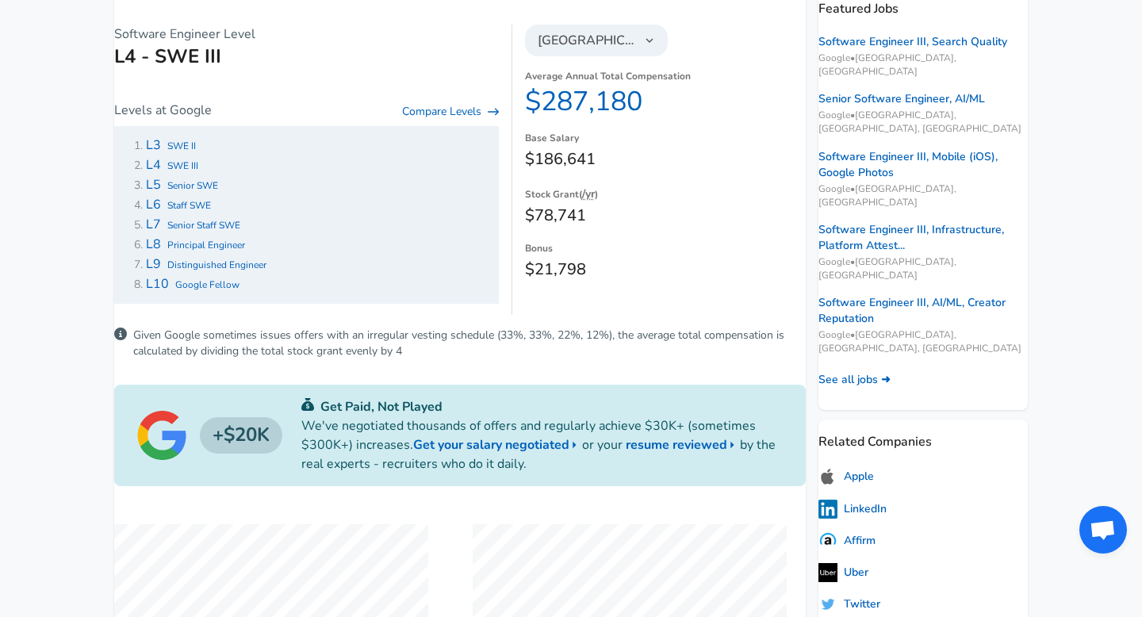
click at [187, 152] on span "SWE II" at bounding box center [181, 146] width 29 height 13
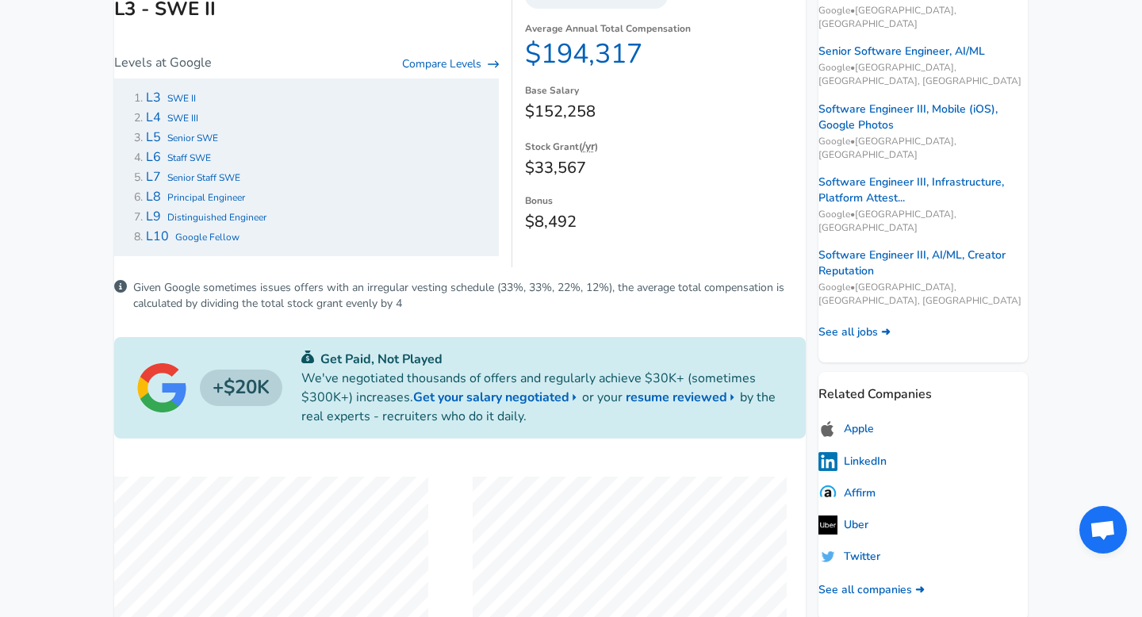
scroll to position [142, 0]
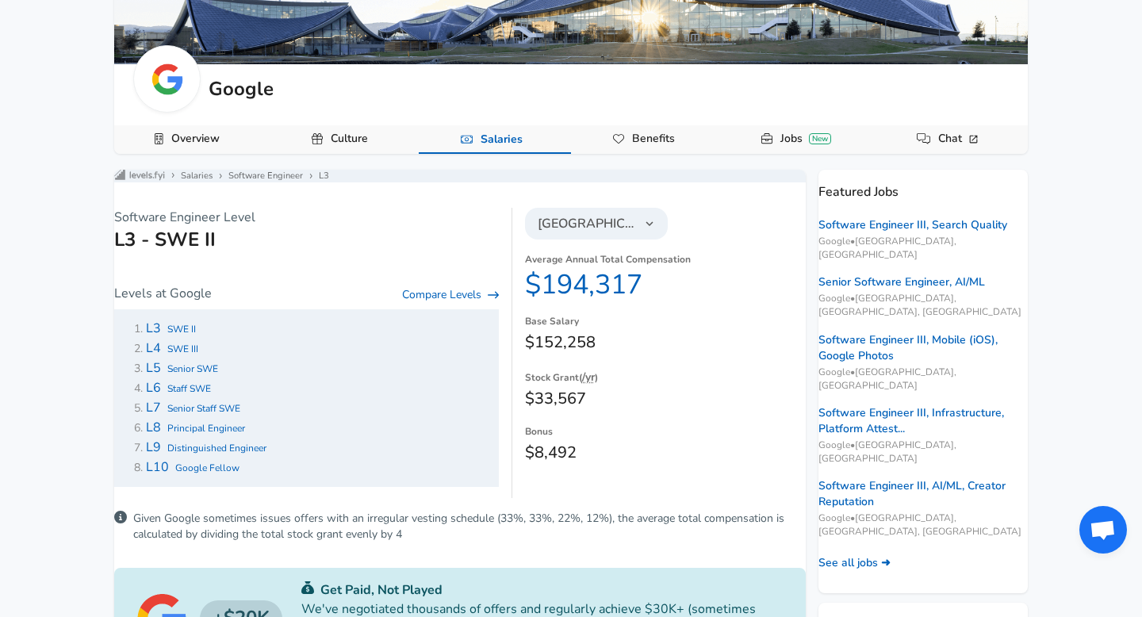
click at [196, 336] on span "SWE II" at bounding box center [181, 329] width 29 height 13
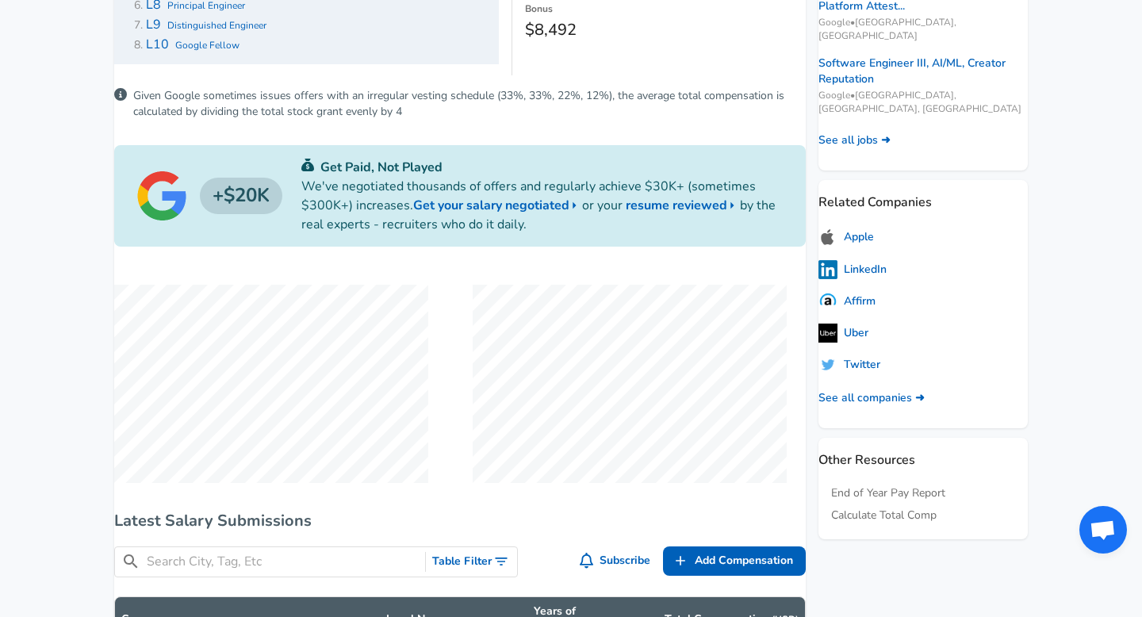
scroll to position [601, 0]
